Goal: Check status: Check status

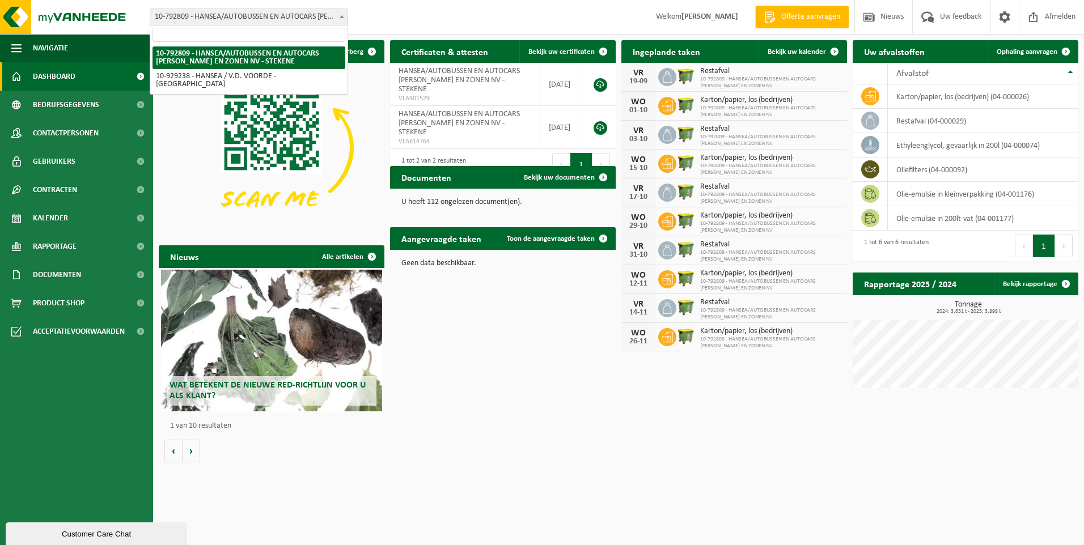
click at [317, 12] on span "10-792809 - HANSEA/AUTOBUSSEN EN AUTOCARS [PERSON_NAME] EN ZONEN NV - STEKENE" at bounding box center [248, 17] width 197 height 16
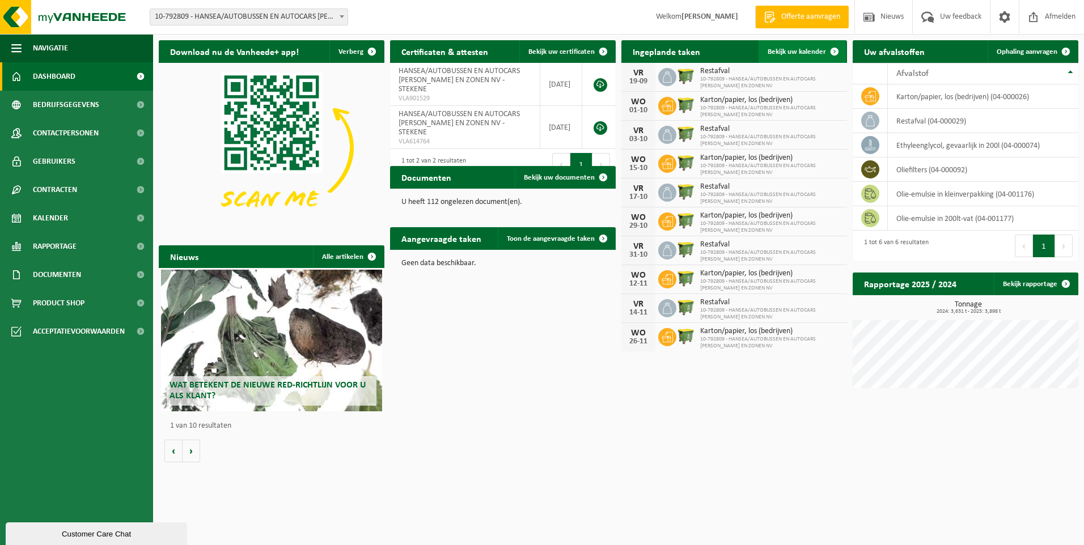
click at [794, 54] on span "Bekijk uw kalender" at bounding box center [797, 51] width 58 height 7
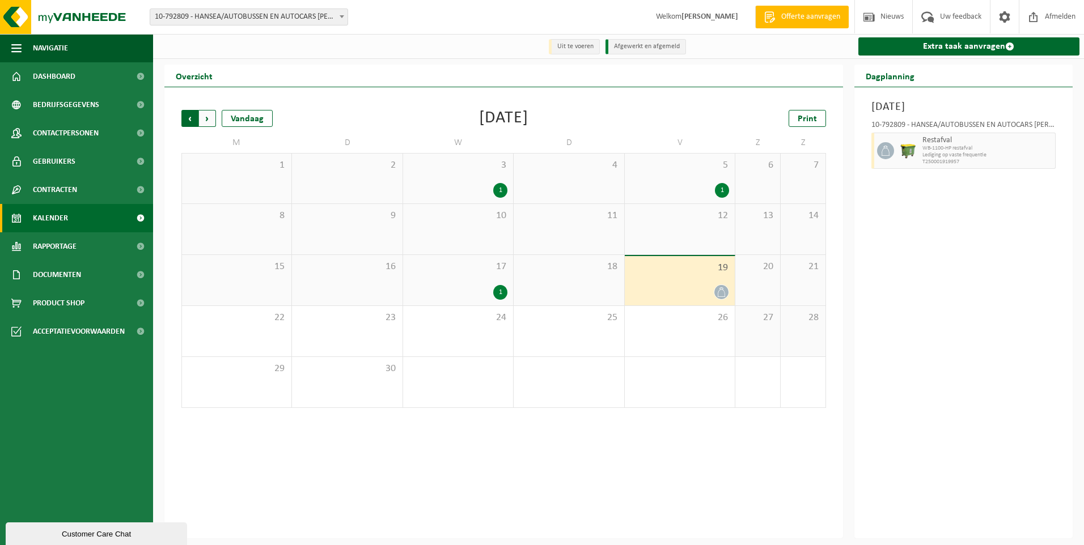
click at [202, 113] on span "Volgende" at bounding box center [207, 118] width 17 height 17
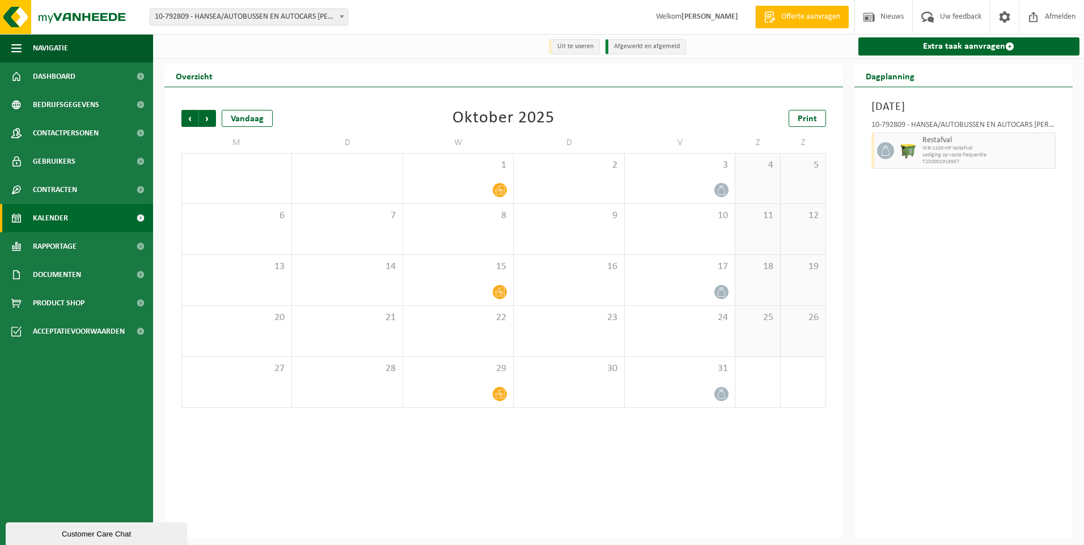
click at [202, 113] on span "Volgende" at bounding box center [207, 118] width 17 height 17
click at [202, 114] on span "Volgende" at bounding box center [207, 118] width 17 height 17
click at [185, 122] on span "Vorige" at bounding box center [189, 118] width 17 height 17
click at [195, 121] on span "Vorige" at bounding box center [189, 118] width 17 height 17
click at [807, 120] on span "Print" at bounding box center [807, 119] width 19 height 9
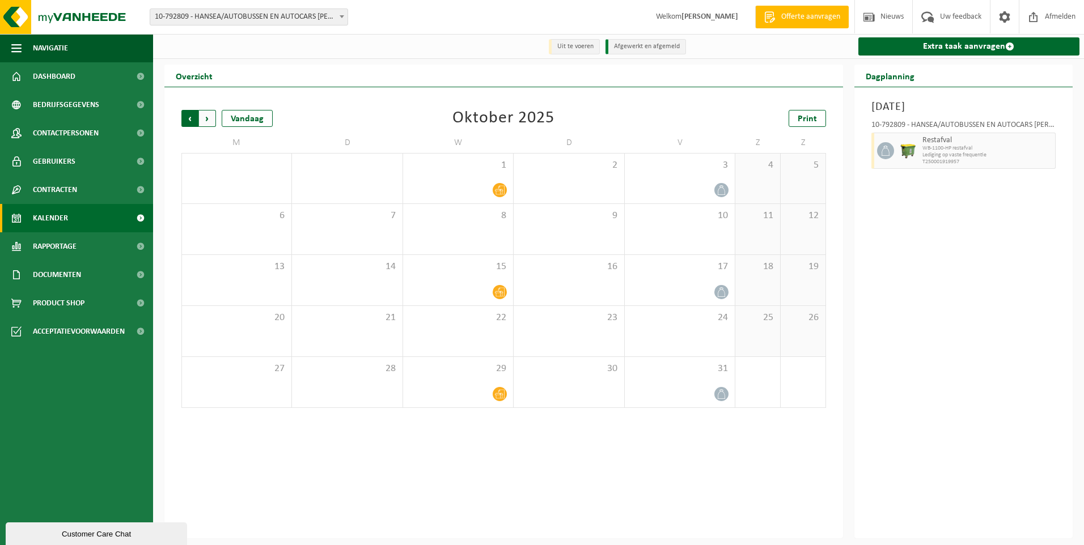
click at [212, 118] on span "Volgende" at bounding box center [207, 118] width 17 height 17
click at [802, 120] on span "Print" at bounding box center [807, 119] width 19 height 9
click at [116, 9] on img at bounding box center [68, 17] width 136 height 34
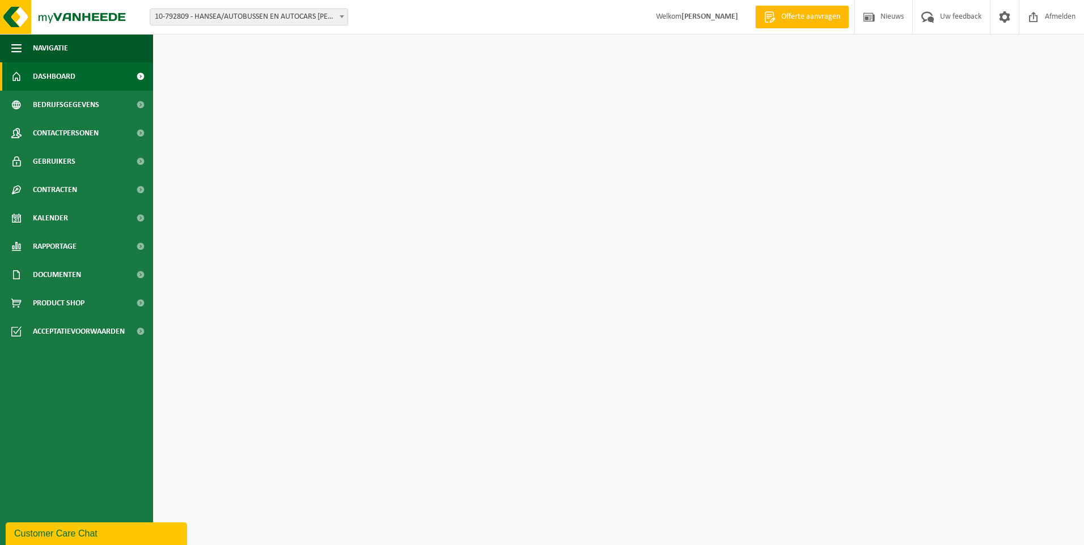
click at [264, 21] on span "10-792809 - HANSEA/AUTOBUSSEN EN AUTOCARS [PERSON_NAME] EN ZONEN NV - STEKENE" at bounding box center [248, 17] width 197 height 16
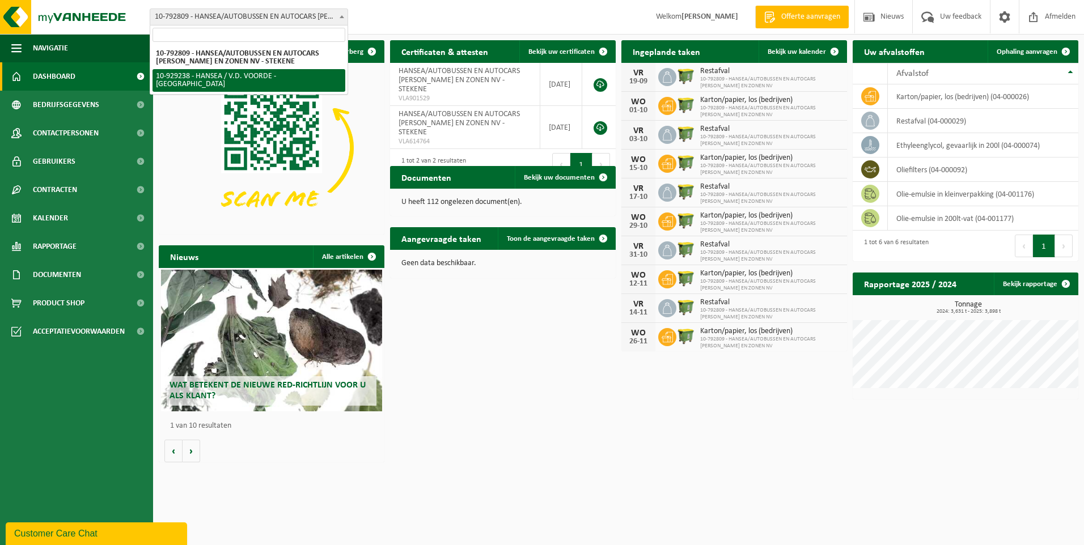
select select "133871"
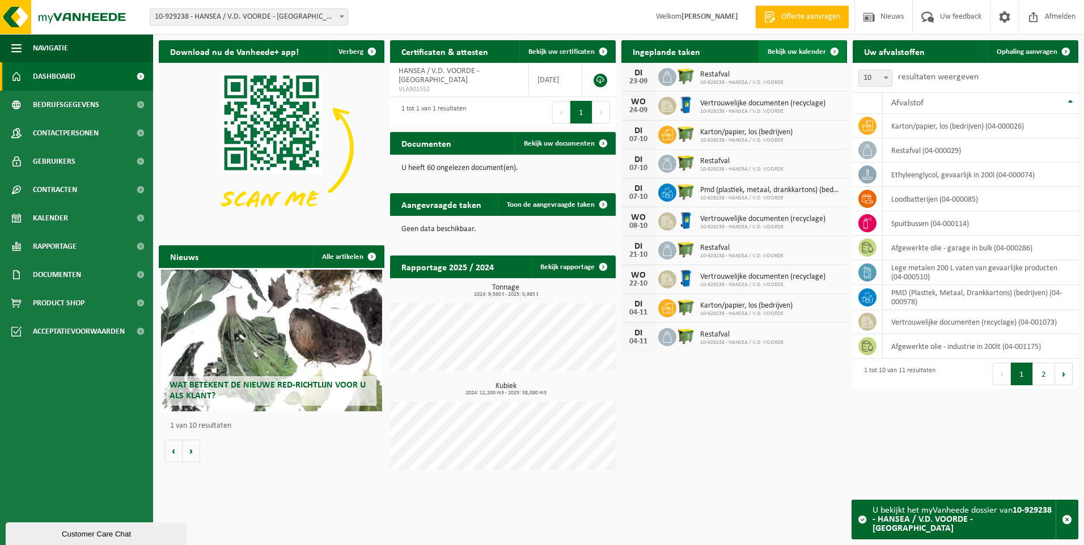
click at [784, 62] on link "Bekijk uw kalender" at bounding box center [802, 51] width 87 height 23
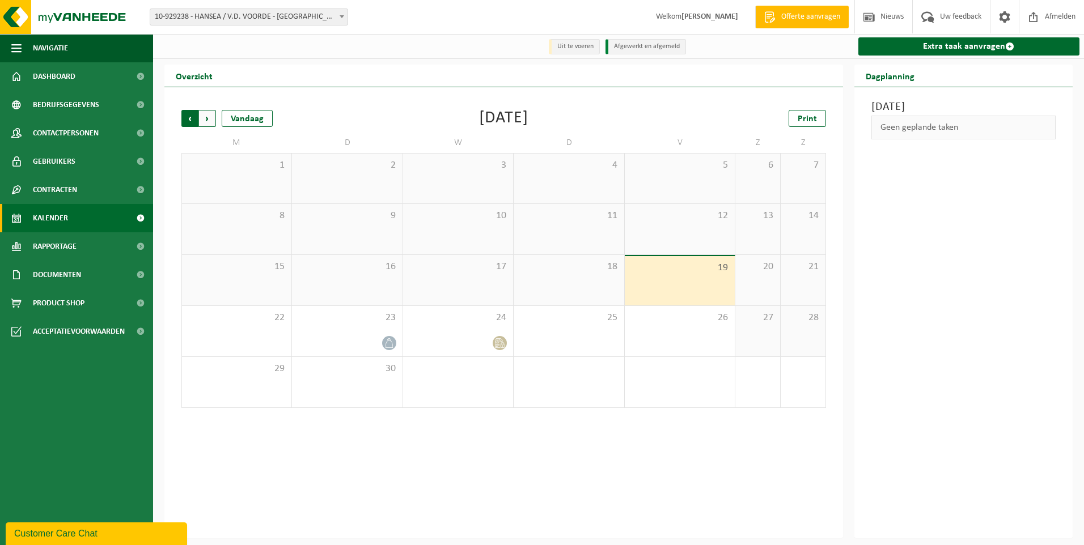
click at [206, 119] on span "Volgende" at bounding box center [207, 118] width 17 height 17
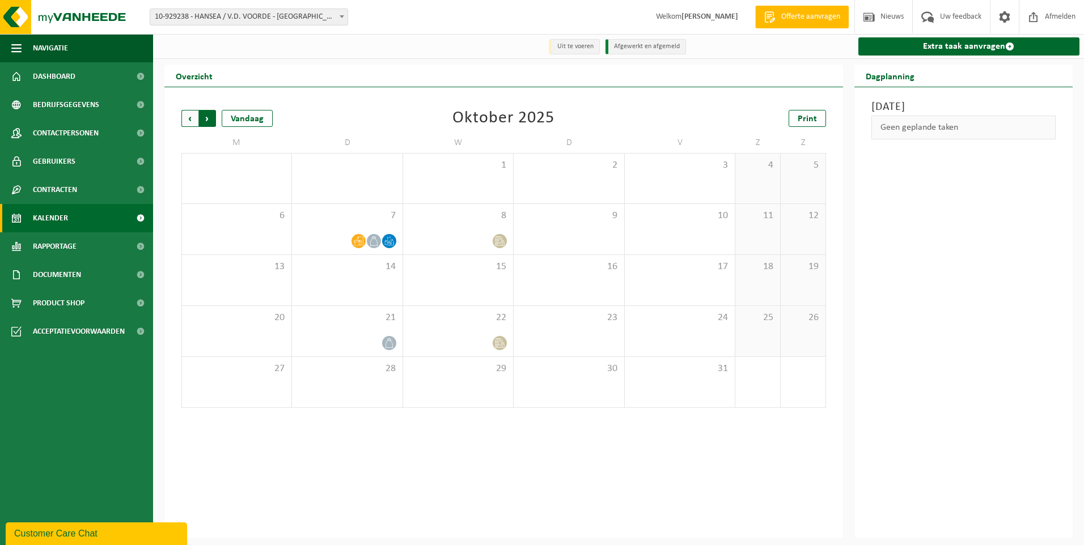
click at [185, 120] on span "Vorige" at bounding box center [189, 118] width 17 height 17
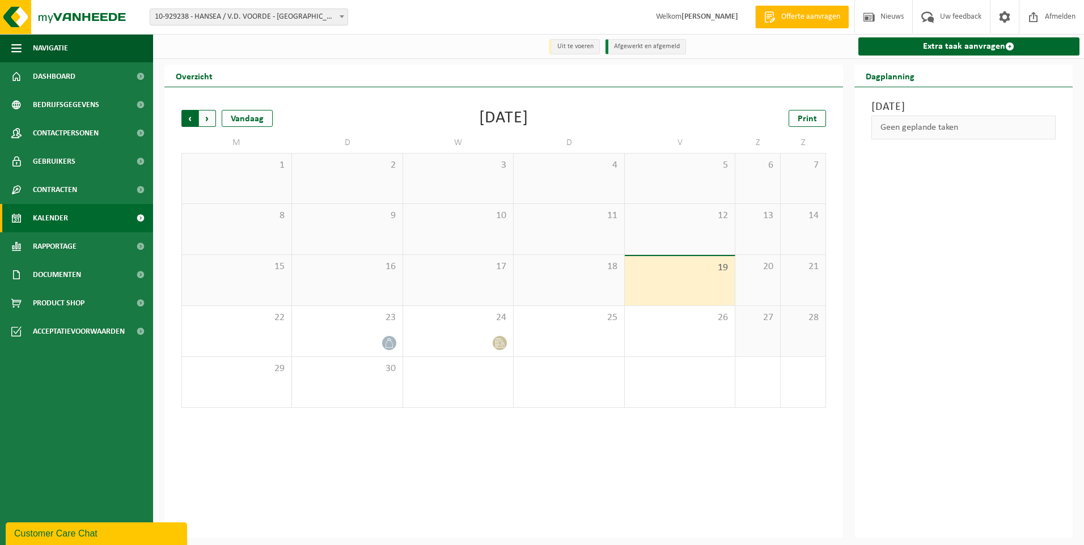
click at [208, 121] on span "Volgende" at bounding box center [207, 118] width 17 height 17
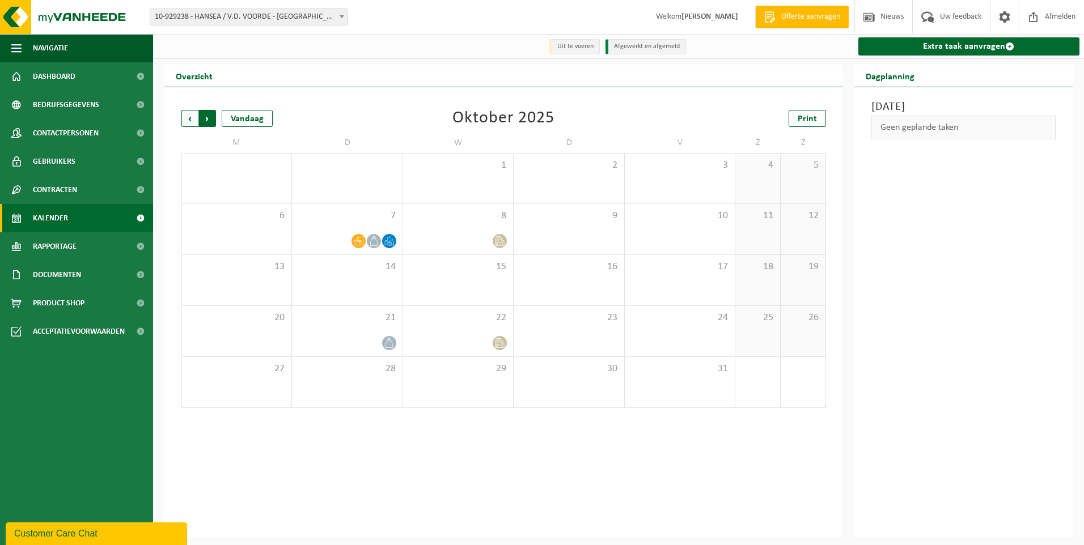
click at [192, 119] on span "Vorige" at bounding box center [189, 118] width 17 height 17
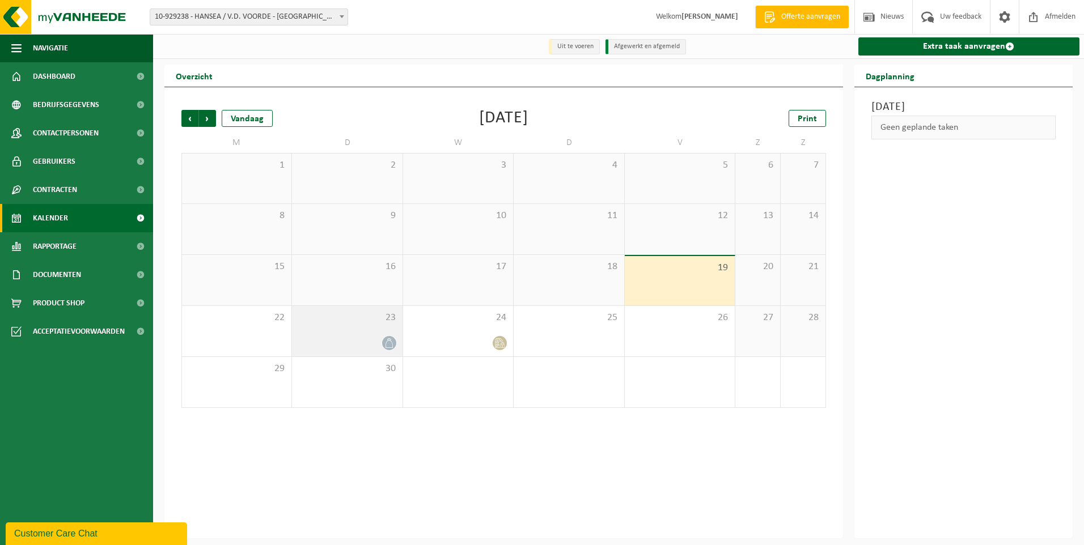
click at [384, 345] on icon at bounding box center [389, 344] width 10 height 10
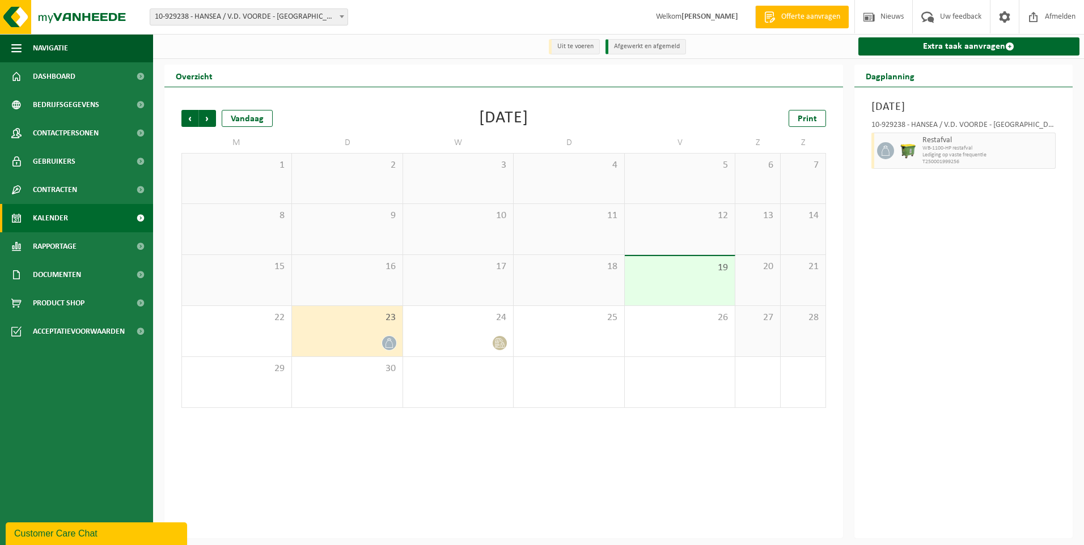
click at [304, 26] on div "Vestiging: 10-792809 - HANSEA/AUTOBUSSEN EN AUTOCARS ACHIEL WEYNS EN ZONEN NV -…" at bounding box center [542, 17] width 1084 height 35
click at [307, 22] on span "10-929238 - HANSEA / V.D. VOORDE - [GEOGRAPHIC_DATA]" at bounding box center [248, 17] width 197 height 16
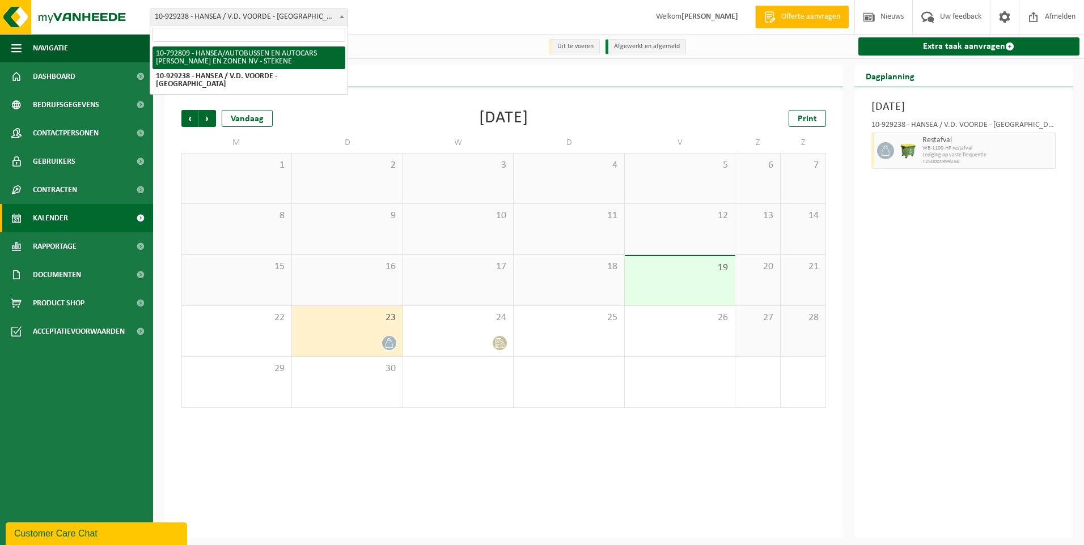
select select "30628"
